Goal: Transaction & Acquisition: Purchase product/service

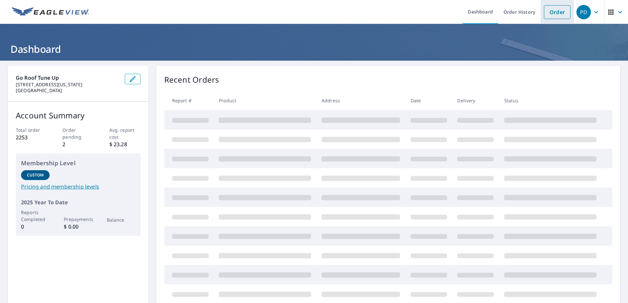
click at [550, 12] on link "Order" at bounding box center [557, 12] width 27 height 14
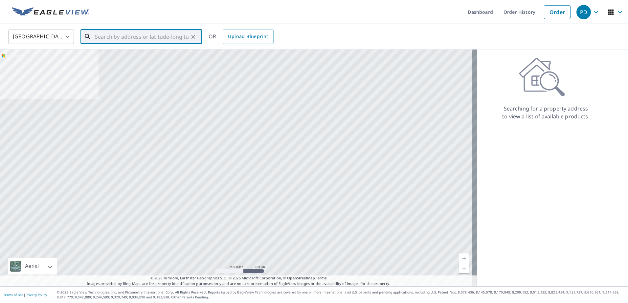
paste input "[STREET_ADDRESS]"
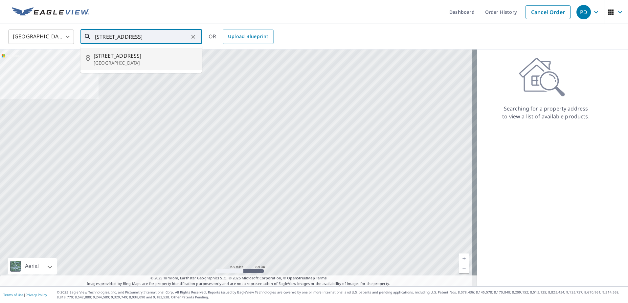
click at [122, 60] on p "[GEOGRAPHIC_DATA]" at bounding box center [145, 63] width 103 height 7
type input "[STREET_ADDRESS]"
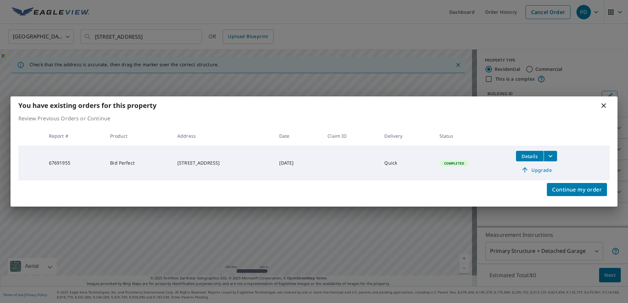
click at [543, 172] on span "Upgrade" at bounding box center [536, 170] width 33 height 8
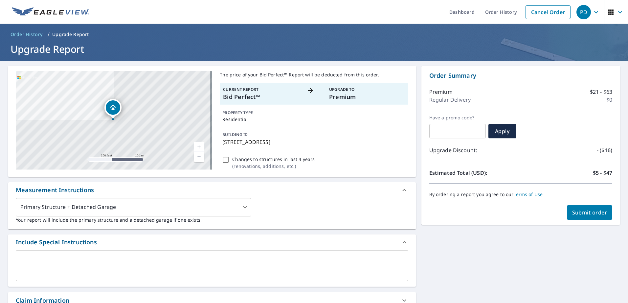
click at [594, 214] on span "Submit order" at bounding box center [589, 212] width 35 height 7
checkbox input "true"
